Goal: Task Accomplishment & Management: Use online tool/utility

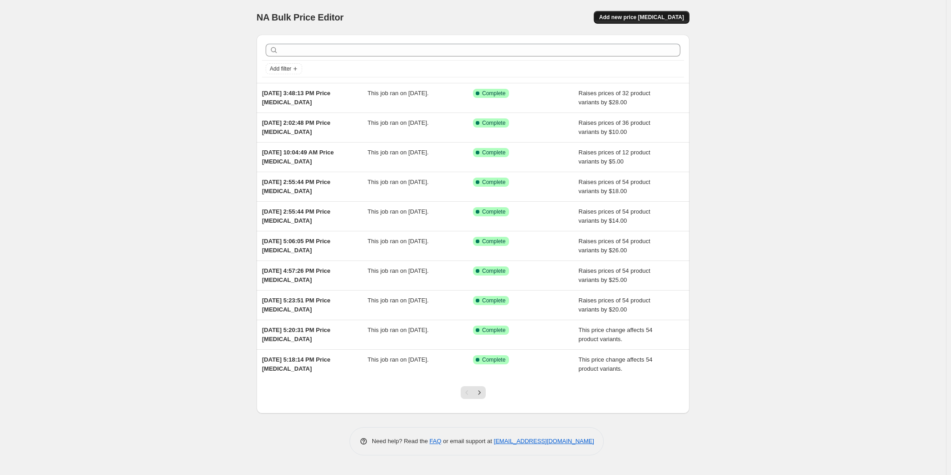
click at [647, 19] on span "Add new price [MEDICAL_DATA]" at bounding box center [641, 17] width 85 height 7
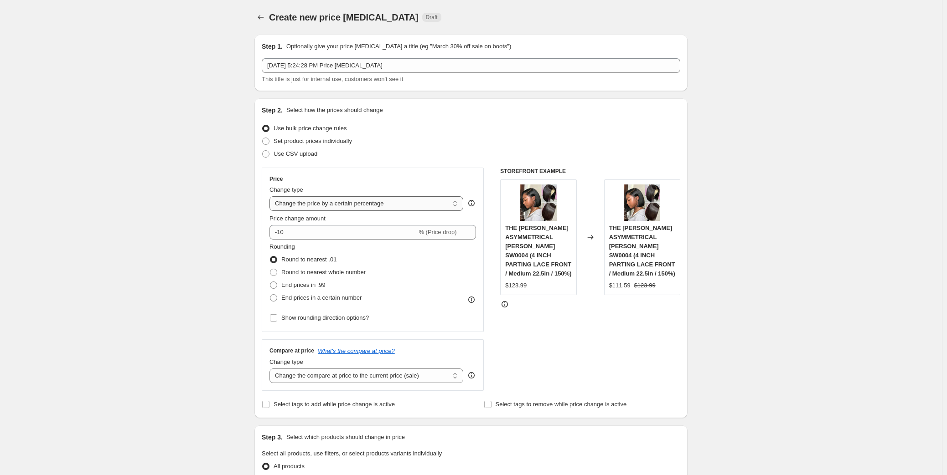
click at [319, 206] on select "Change the price to a certain amount Change the price by a certain amount Chang…" at bounding box center [366, 203] width 194 height 15
select select "no_change"
click at [272, 196] on select "Change the price to a certain amount Change the price by a certain amount Chang…" at bounding box center [366, 203] width 194 height 15
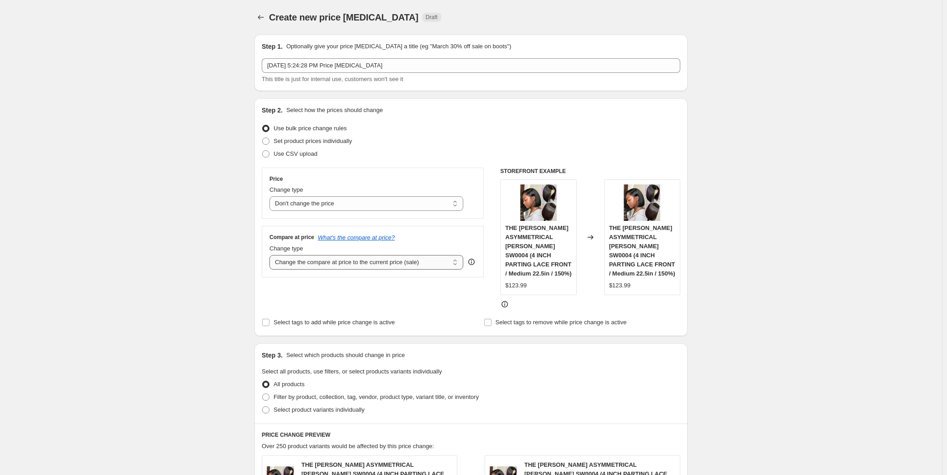
click at [323, 260] on select "Change the compare at price to the current price (sale) Change the compare at p…" at bounding box center [366, 262] width 194 height 15
select select "pp"
click at [272, 255] on select "Change the compare at price to the current price (sale) Change the compare at p…" at bounding box center [366, 262] width 194 height 15
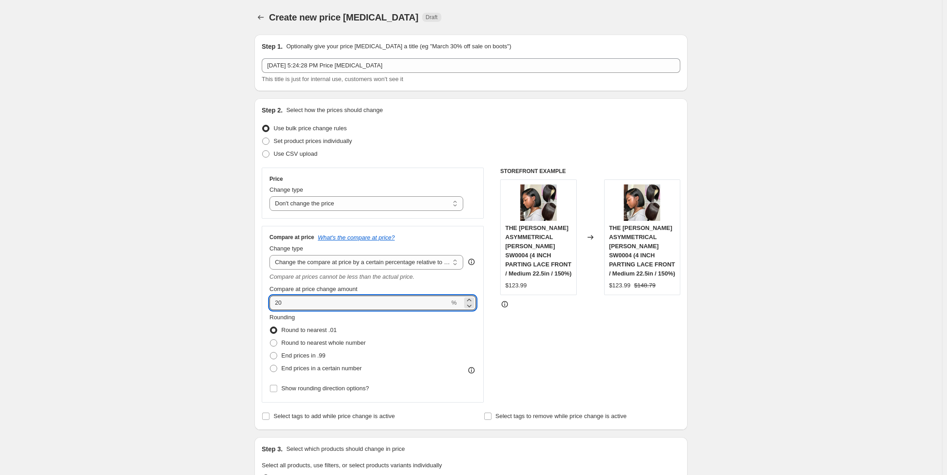
drag, startPoint x: 288, startPoint y: 304, endPoint x: 268, endPoint y: 304, distance: 20.5
click at [268, 304] on div "Compare at price What's the compare at price? Change type Change the compare at…" at bounding box center [373, 314] width 222 height 177
type input "30"
drag, startPoint x: 221, startPoint y: 343, endPoint x: 276, endPoint y: 359, distance: 57.5
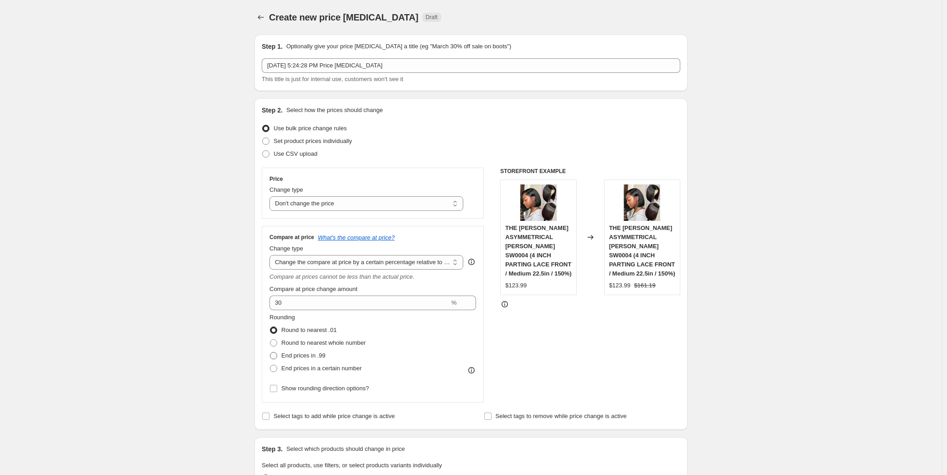
click at [302, 356] on span "End prices in .99" at bounding box center [303, 355] width 44 height 7
click at [270, 353] on input "End prices in .99" at bounding box center [270, 352] width 0 height 0
radio input "true"
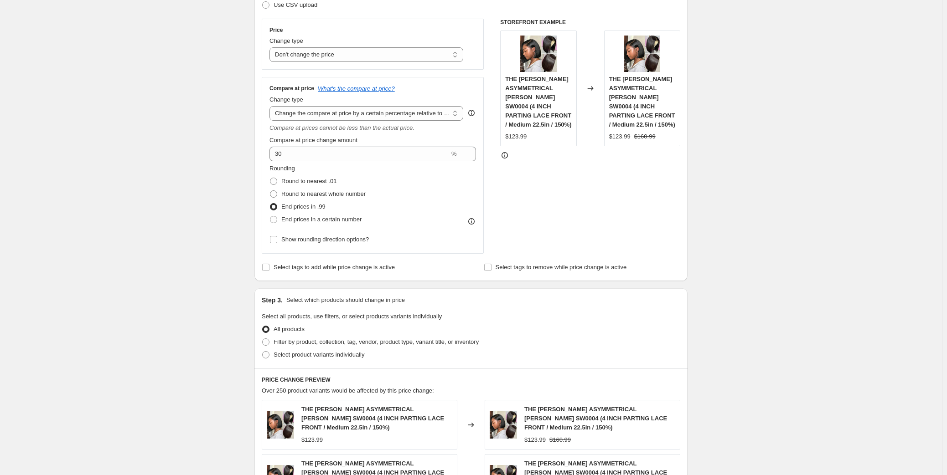
scroll to position [165, 0]
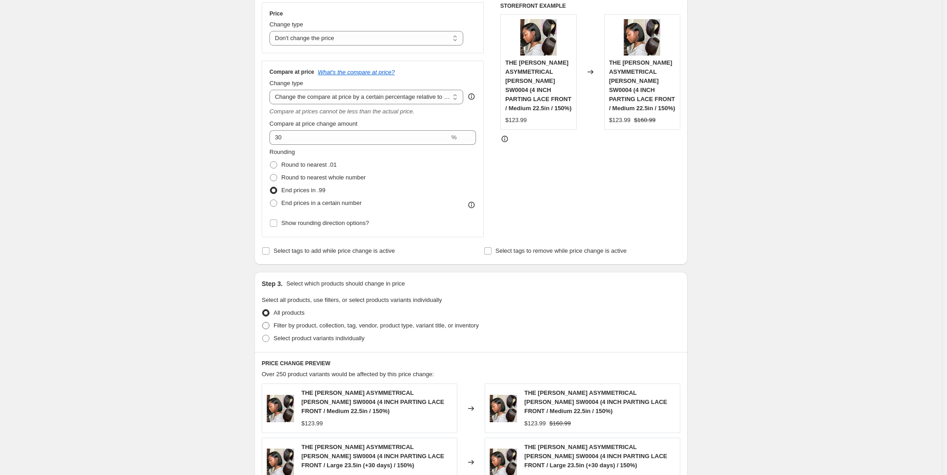
click at [428, 322] on span "Filter by product, collection, tag, vendor, product type, variant title, or inv…" at bounding box center [375, 325] width 205 height 7
click at [262, 322] on input "Filter by product, collection, tag, vendor, product type, variant title, or inv…" at bounding box center [262, 322] width 0 height 0
radio input "true"
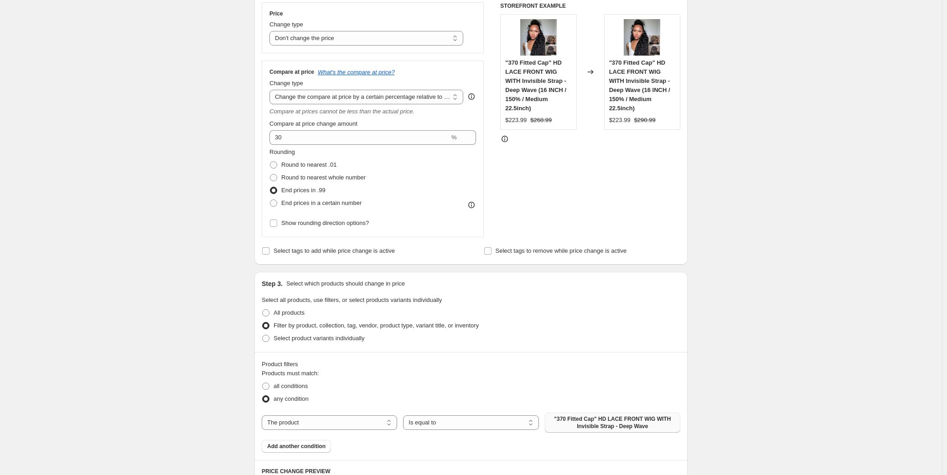
click at [584, 427] on span ""370 Fitted Cap" HD LACE FRONT WIG WITH Invisible Strap - Deep Wave" at bounding box center [612, 423] width 124 height 15
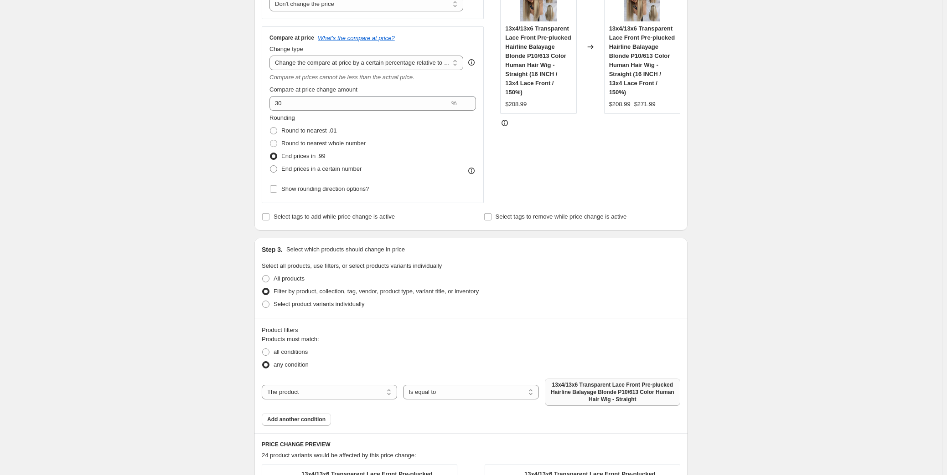
scroll to position [124, 0]
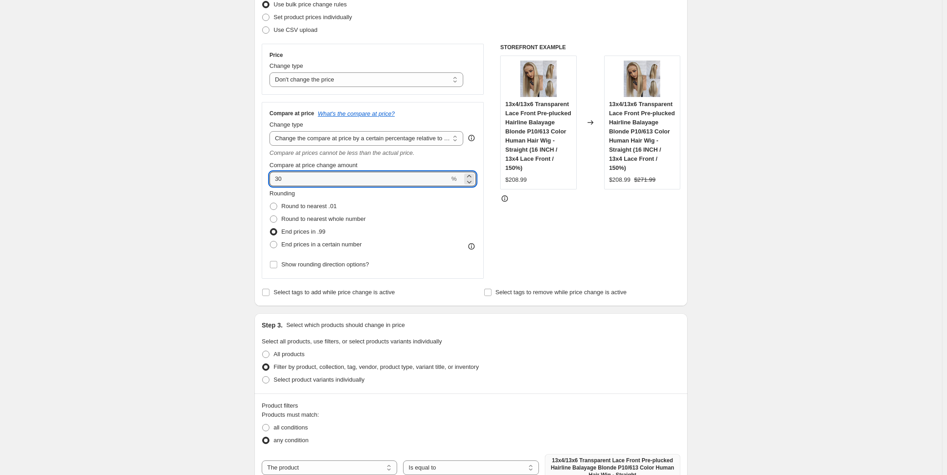
drag, startPoint x: 293, startPoint y: 181, endPoint x: 264, endPoint y: 181, distance: 28.7
click at [264, 181] on div "Compare at price What's the compare at price? Change type Change the compare at…" at bounding box center [373, 190] width 222 height 177
type input "40"
drag, startPoint x: 186, startPoint y: 241, endPoint x: 191, endPoint y: 247, distance: 8.4
click at [186, 242] on div "Create new price [MEDICAL_DATA]. This page is ready Create new price [MEDICAL_D…" at bounding box center [470, 425] width 941 height 1098
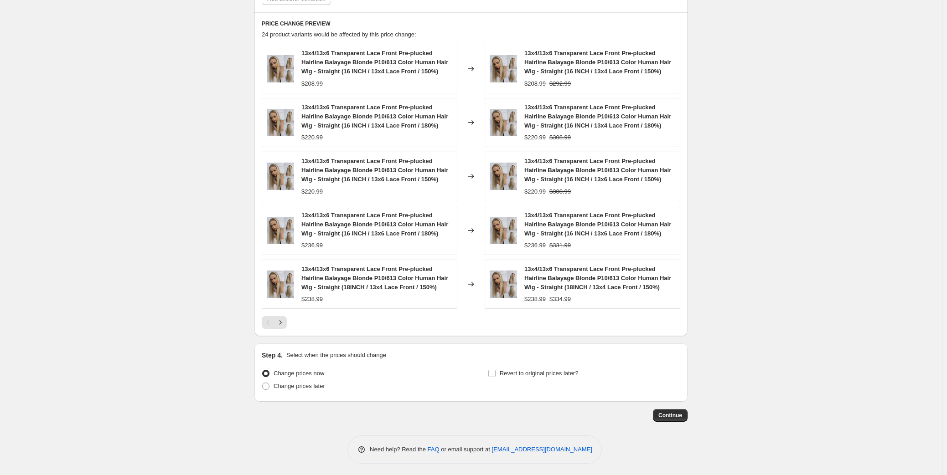
scroll to position [621, 0]
click at [665, 417] on span "Continue" at bounding box center [670, 415] width 24 height 7
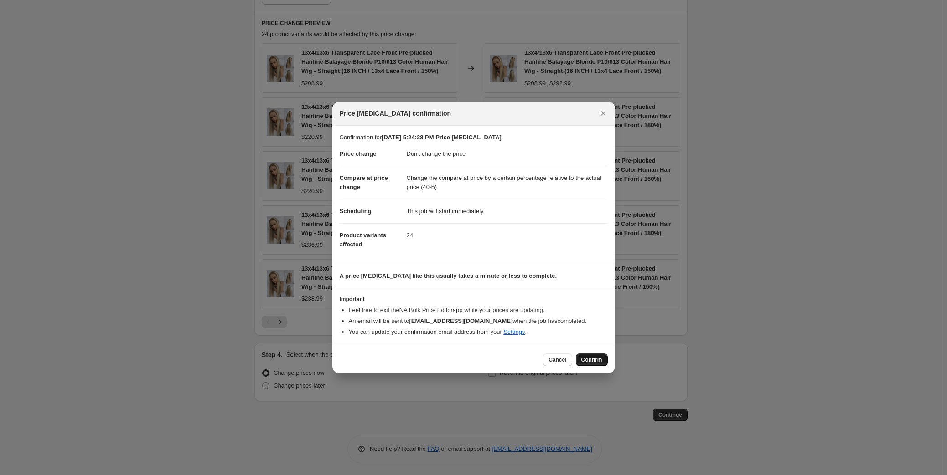
click at [587, 362] on span "Confirm" at bounding box center [591, 359] width 21 height 7
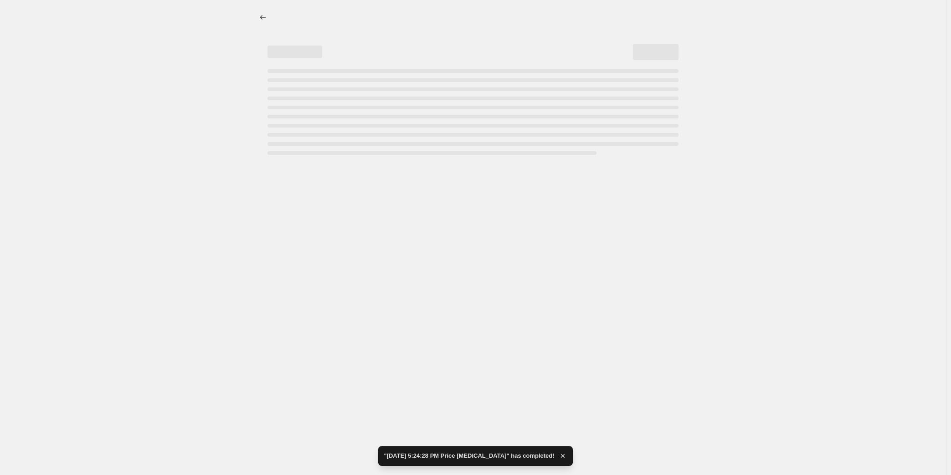
select select "no_change"
select select "pp"
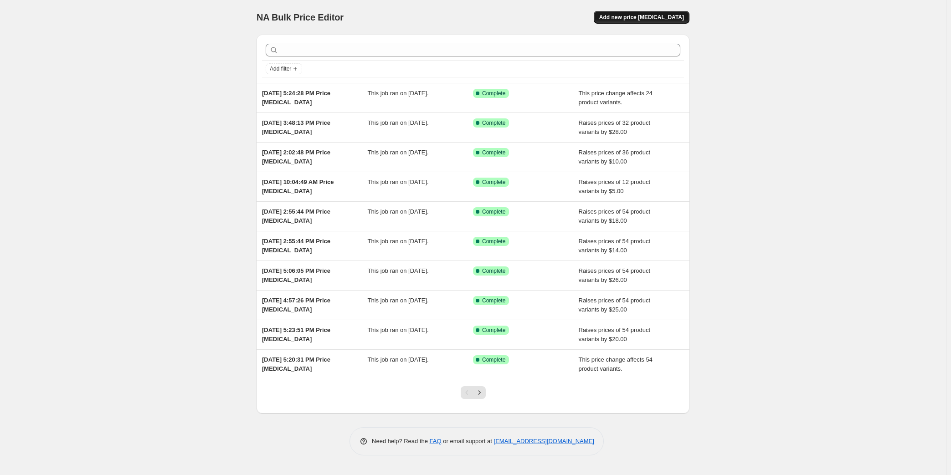
click at [652, 17] on span "Add new price [MEDICAL_DATA]" at bounding box center [641, 17] width 85 height 7
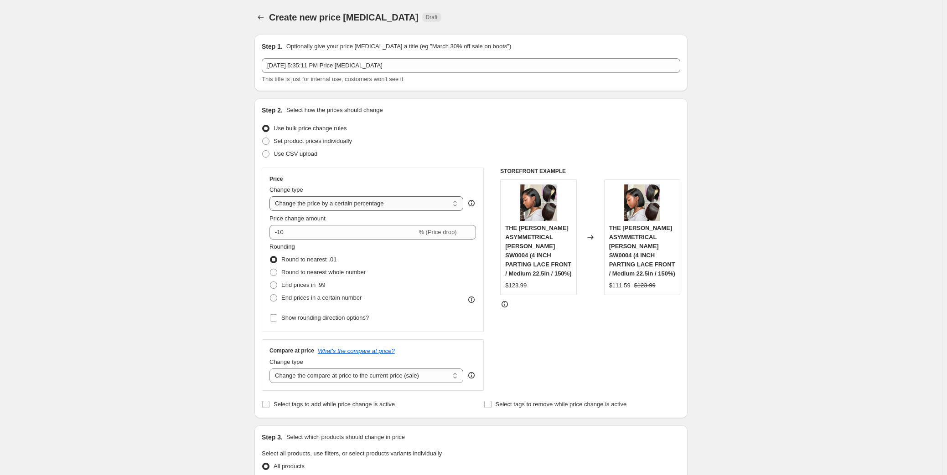
click at [355, 206] on select "Change the price to a certain amount Change the price by a certain amount Chang…" at bounding box center [366, 203] width 194 height 15
select select "by"
click at [272, 196] on select "Change the price to a certain amount Change the price by a certain amount Chang…" at bounding box center [366, 203] width 194 height 15
drag, startPoint x: 311, startPoint y: 235, endPoint x: 270, endPoint y: 237, distance: 41.0
click at [270, 237] on div "Price Change type Change the price to a certain amount Change the price by a ce…" at bounding box center [373, 250] width 222 height 165
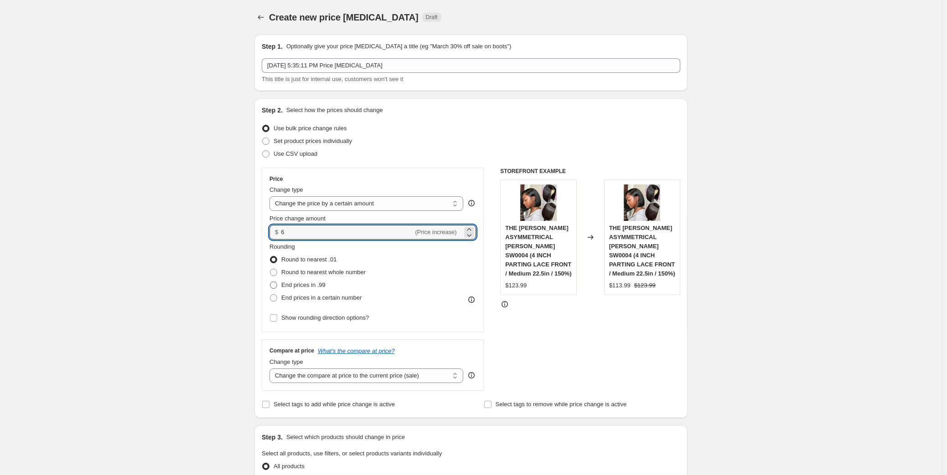
type input "6.00"
click at [301, 284] on span "End prices in .99" at bounding box center [303, 285] width 44 height 7
click at [270, 282] on input "End prices in .99" at bounding box center [270, 282] width 0 height 0
radio input "true"
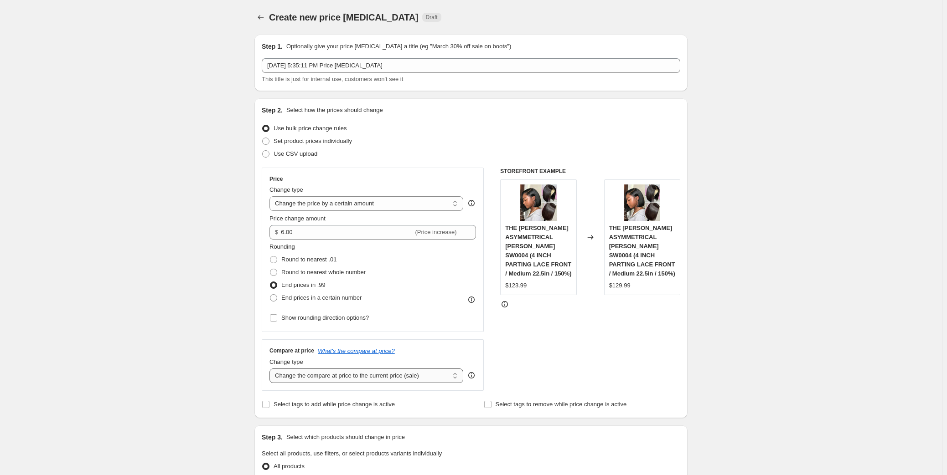
click at [346, 378] on select "Change the compare at price to the current price (sale) Change the compare at p…" at bounding box center [366, 376] width 194 height 15
select select "by"
click at [272, 369] on select "Change the compare at price to the current price (sale) Change the compare at p…" at bounding box center [366, 376] width 194 height 15
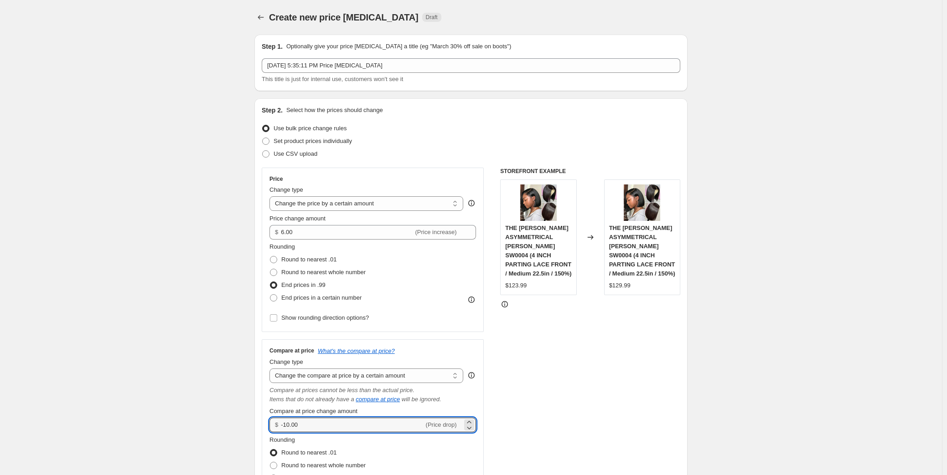
drag, startPoint x: 292, startPoint y: 424, endPoint x: 270, endPoint y: 426, distance: 21.9
click at [270, 426] on div "Compare at price What's the compare at price? Change type Change the compare at…" at bounding box center [373, 433] width 222 height 186
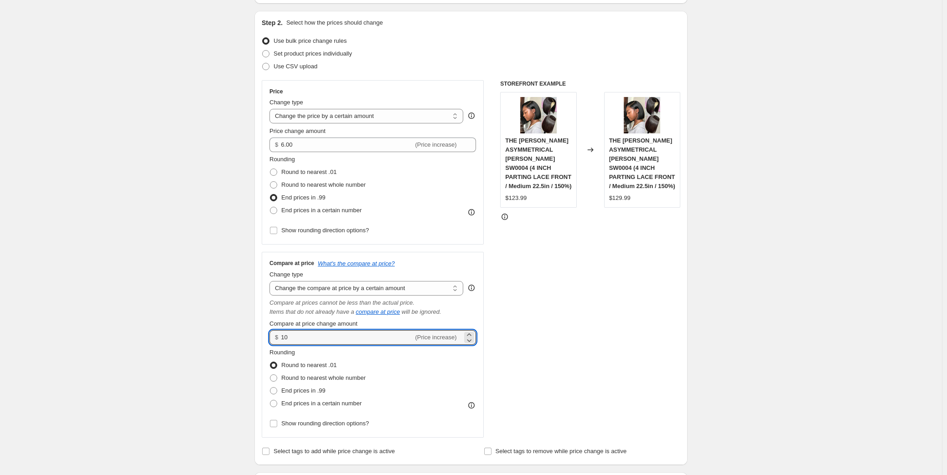
scroll to position [124, 0]
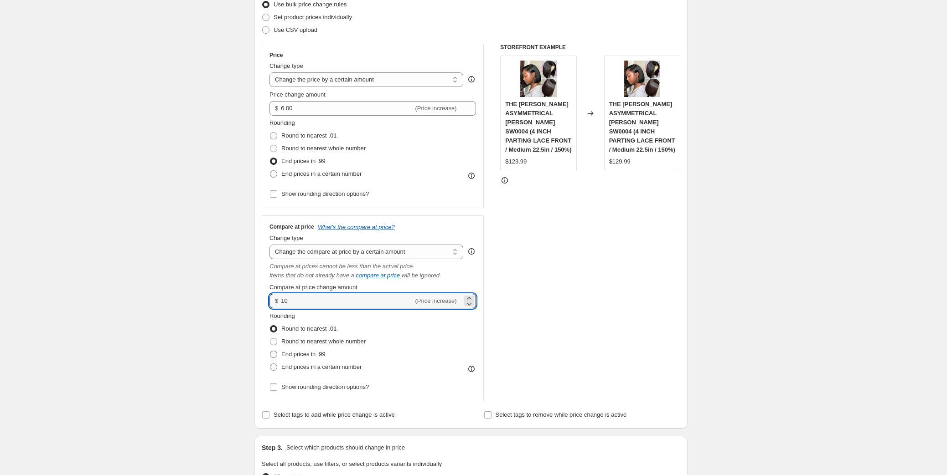
type input "10.00"
click at [324, 354] on span "End prices in .99" at bounding box center [303, 354] width 44 height 7
click at [270, 351] on input "End prices in .99" at bounding box center [270, 351] width 0 height 0
radio input "true"
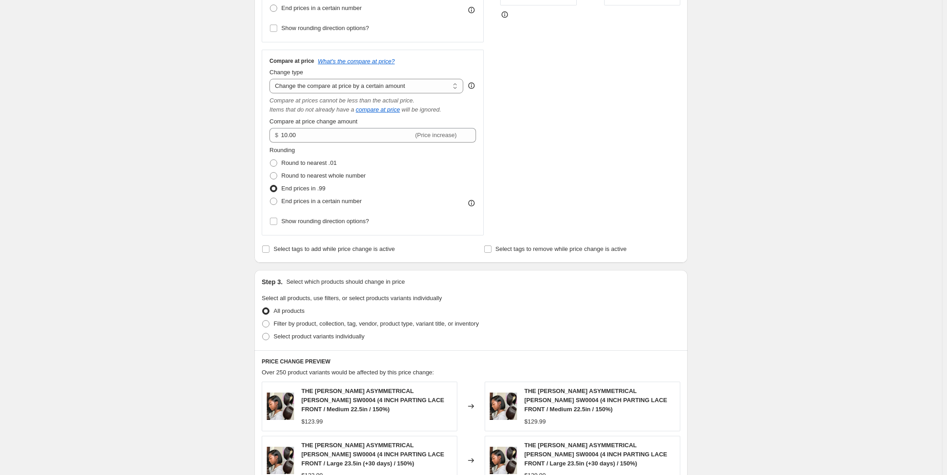
scroll to position [373, 0]
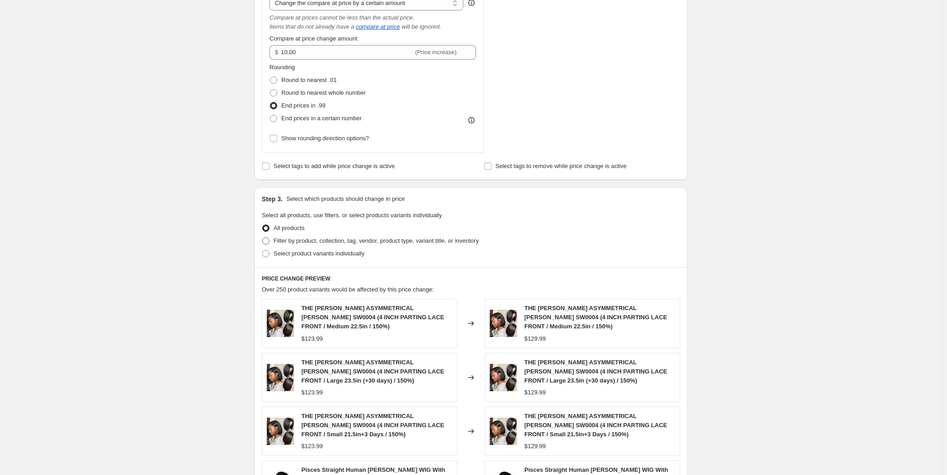
drag, startPoint x: 466, startPoint y: 241, endPoint x: 513, endPoint y: 262, distance: 51.8
click at [466, 241] on span "Filter by product, collection, tag, vendor, product type, variant title, or inv…" at bounding box center [375, 240] width 205 height 7
click at [262, 238] on input "Filter by product, collection, tag, vendor, product type, variant title, or inv…" at bounding box center [262, 237] width 0 height 0
radio input "true"
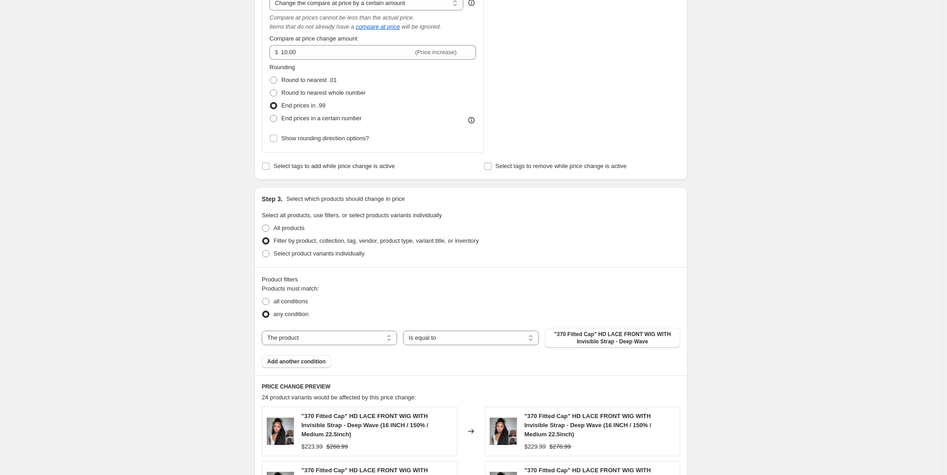
click at [594, 338] on span ""370 Fitted Cap" HD LACE FRONT WIG WITH Invisible Strap - Deep Wave" at bounding box center [612, 338] width 124 height 15
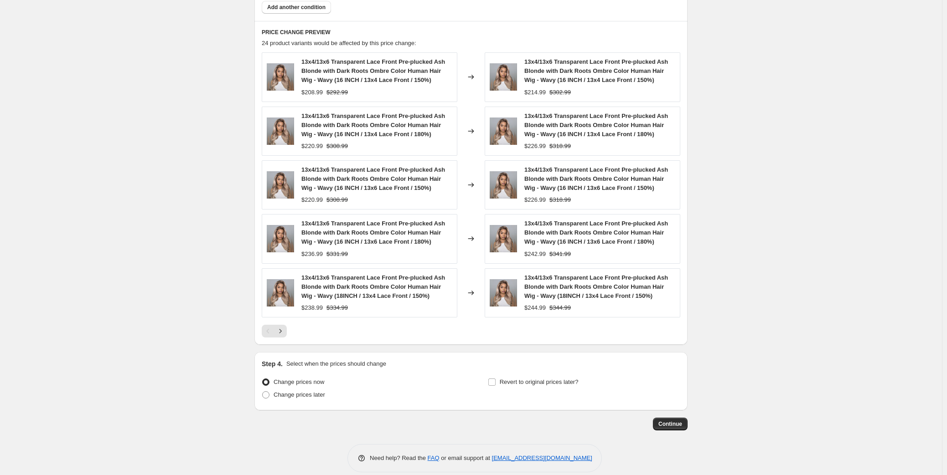
scroll to position [744, 0]
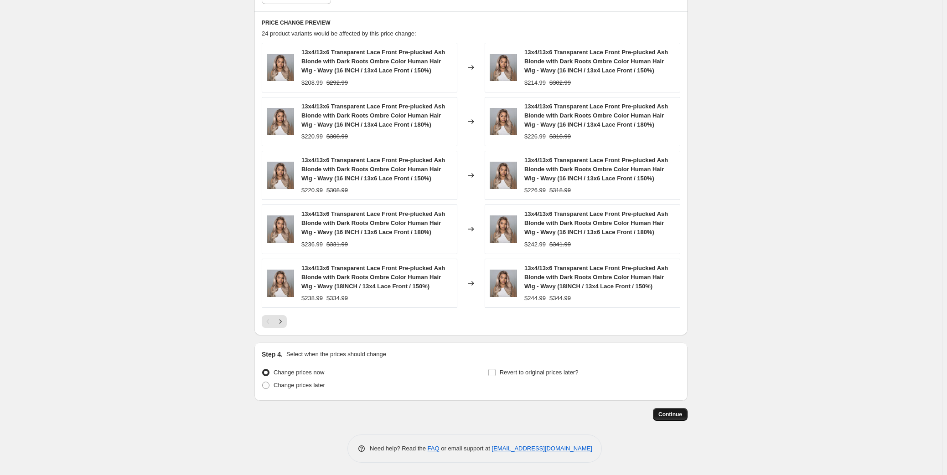
click at [667, 414] on span "Continue" at bounding box center [670, 414] width 24 height 7
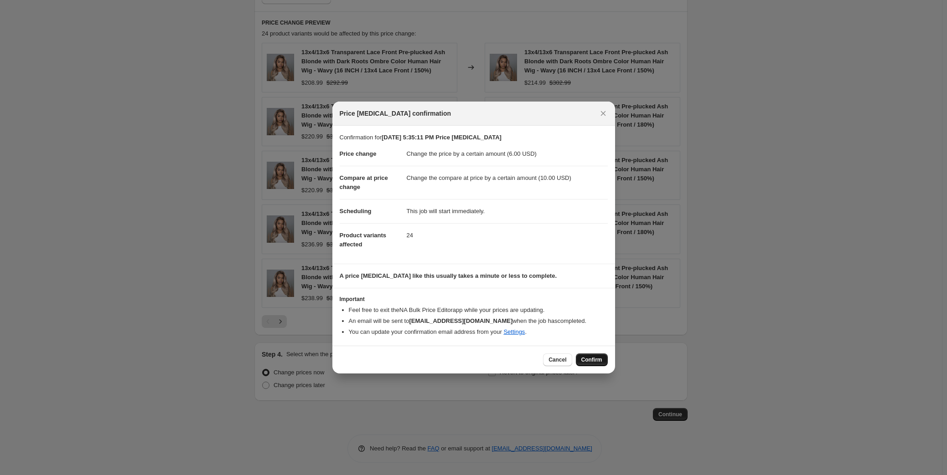
click at [587, 355] on button "Confirm" at bounding box center [592, 360] width 32 height 13
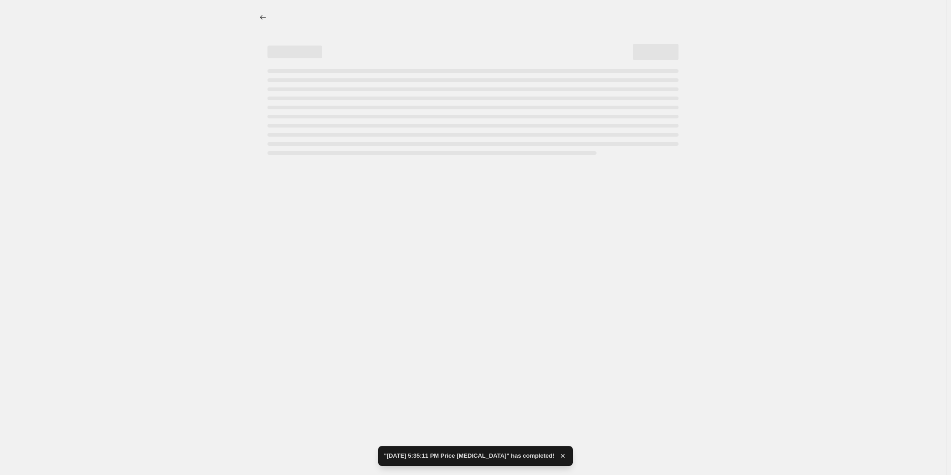
select select "by"
